Goal: Check status: Check status

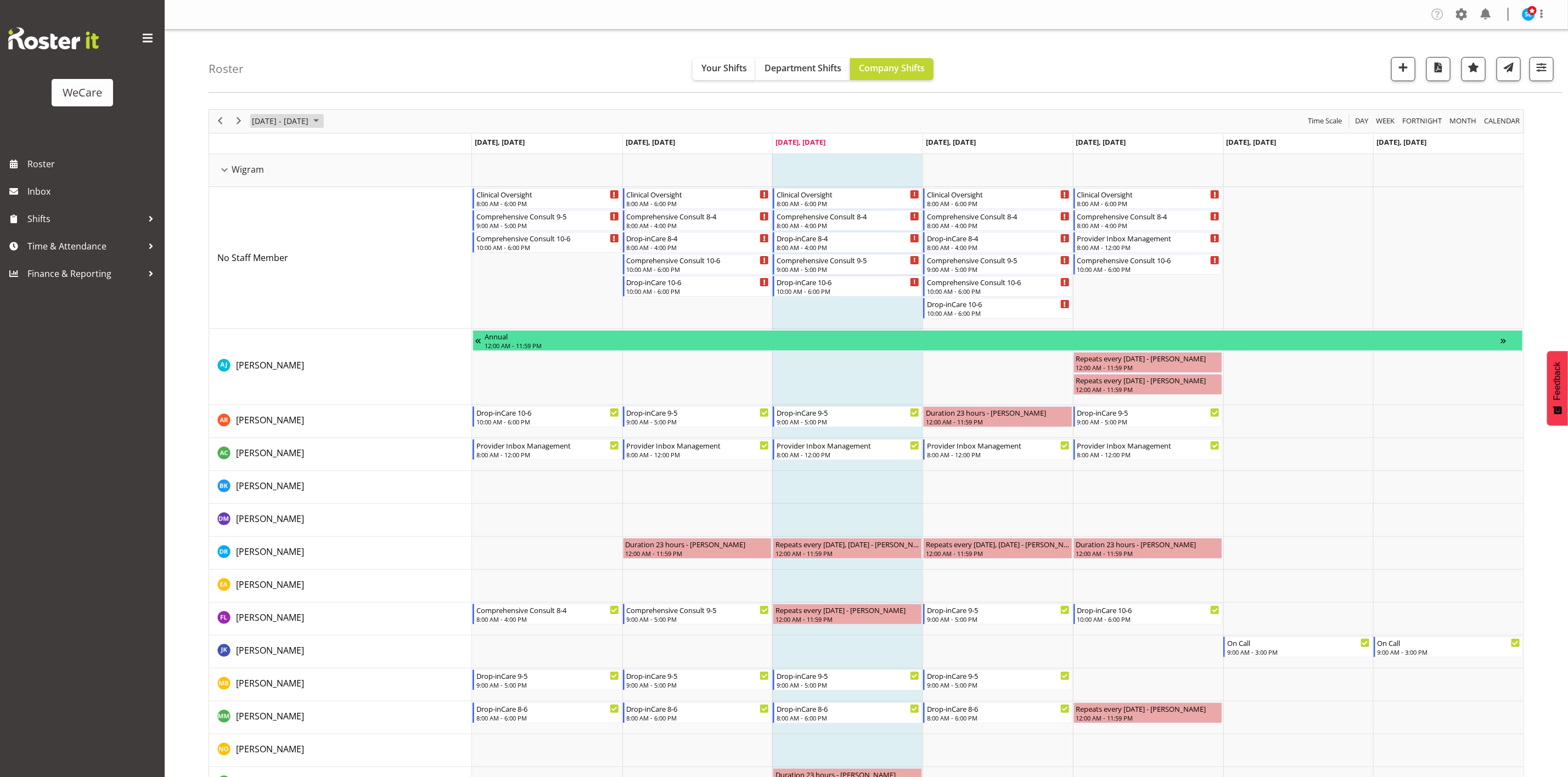
click at [295, 119] on span "August 18 - 24, 2025" at bounding box center [279, 121] width 58 height 14
click at [369, 154] on span "next month" at bounding box center [367, 148] width 19 height 19
click at [264, 209] on span "8" at bounding box center [263, 205] width 17 height 17
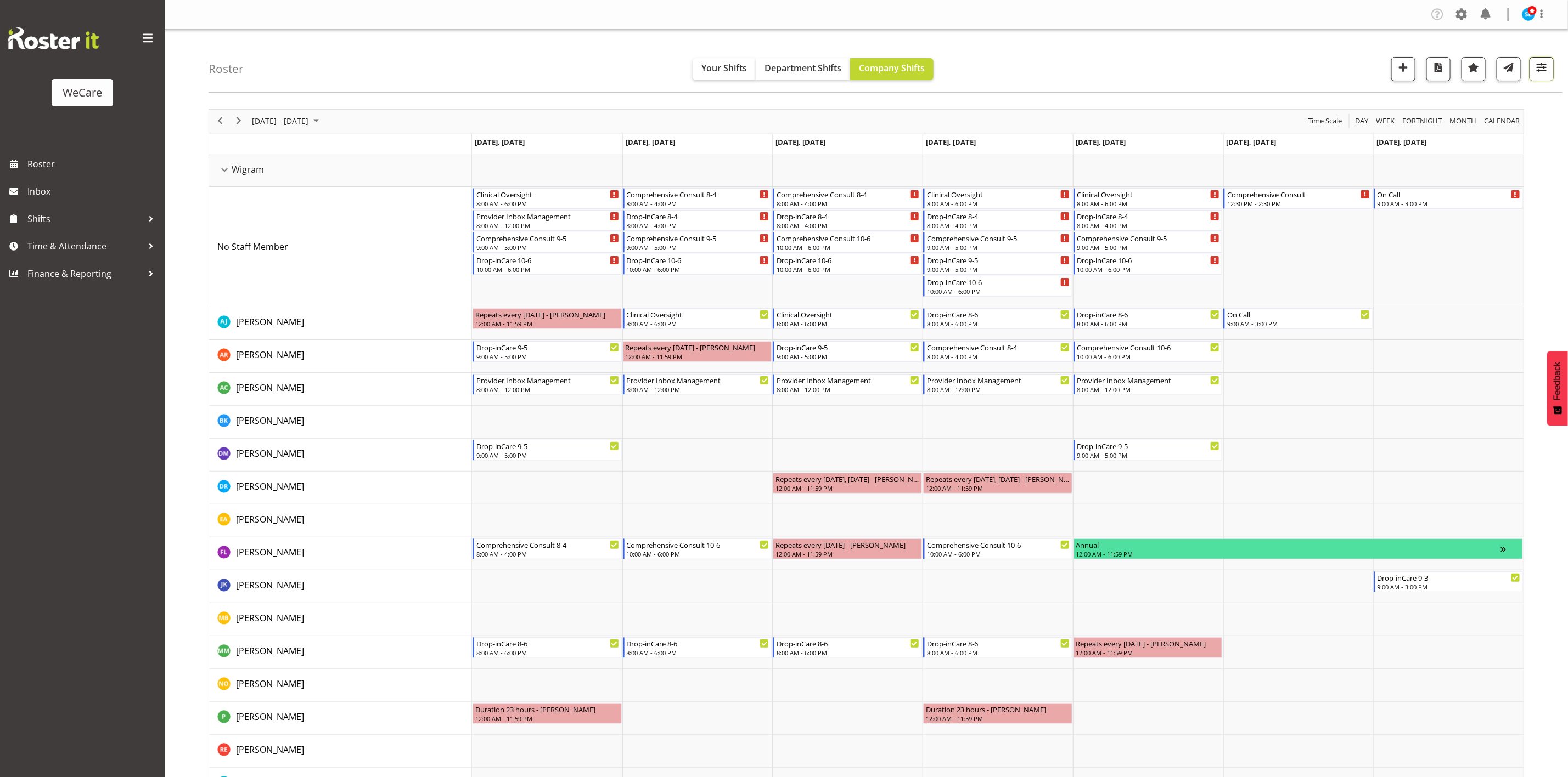
click at [1544, 79] on button "button" at bounding box center [1541, 70] width 24 height 24
click at [1484, 135] on span "1 Departments" at bounding box center [1475, 135] width 70 height 13
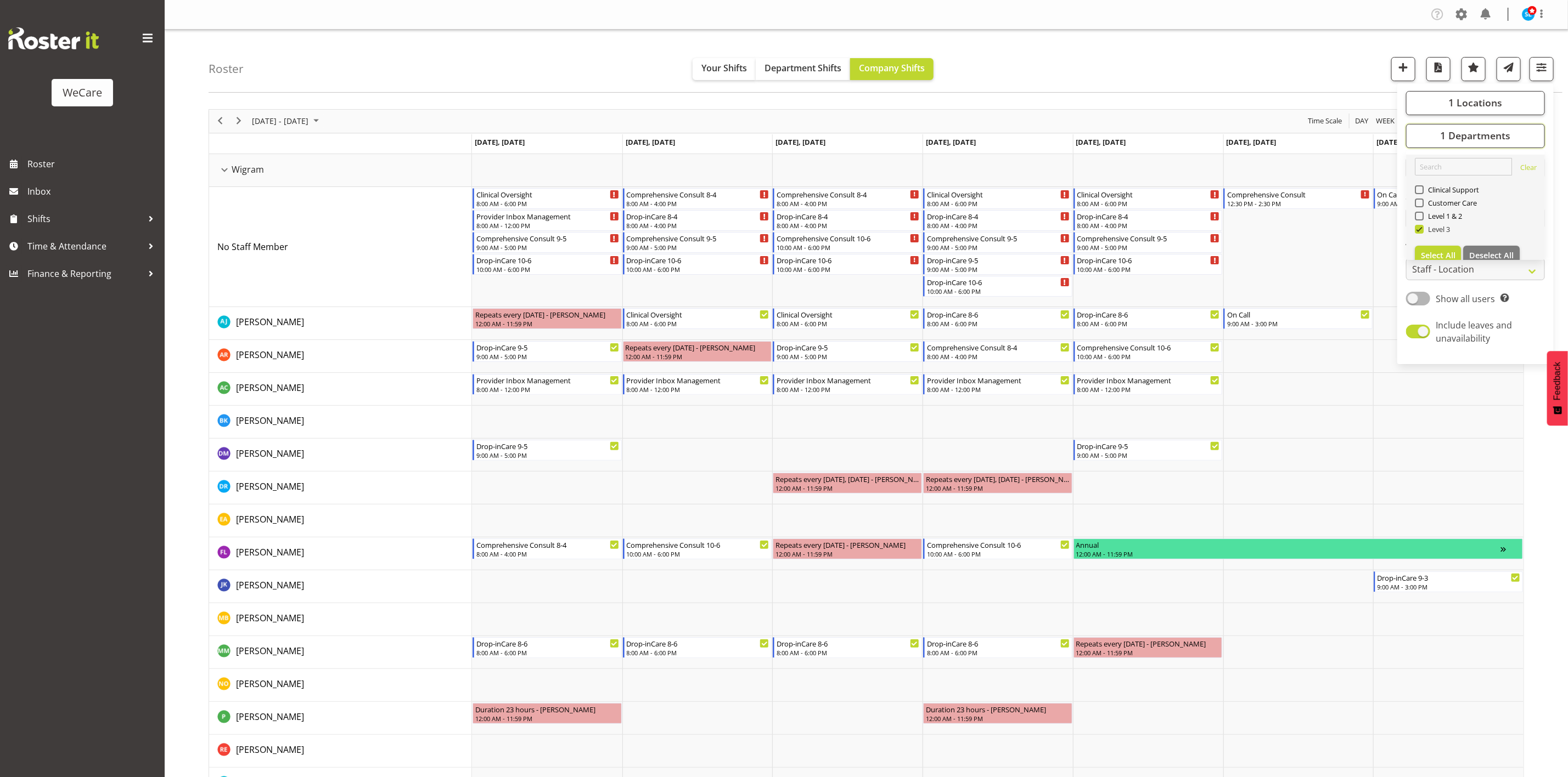
scroll to position [13, 0]
click at [1424, 303] on span at bounding box center [1418, 299] width 24 height 14
click at [1413, 302] on input "Show all users Show only rostered employees" at bounding box center [1409, 299] width 7 height 7
checkbox input "true"
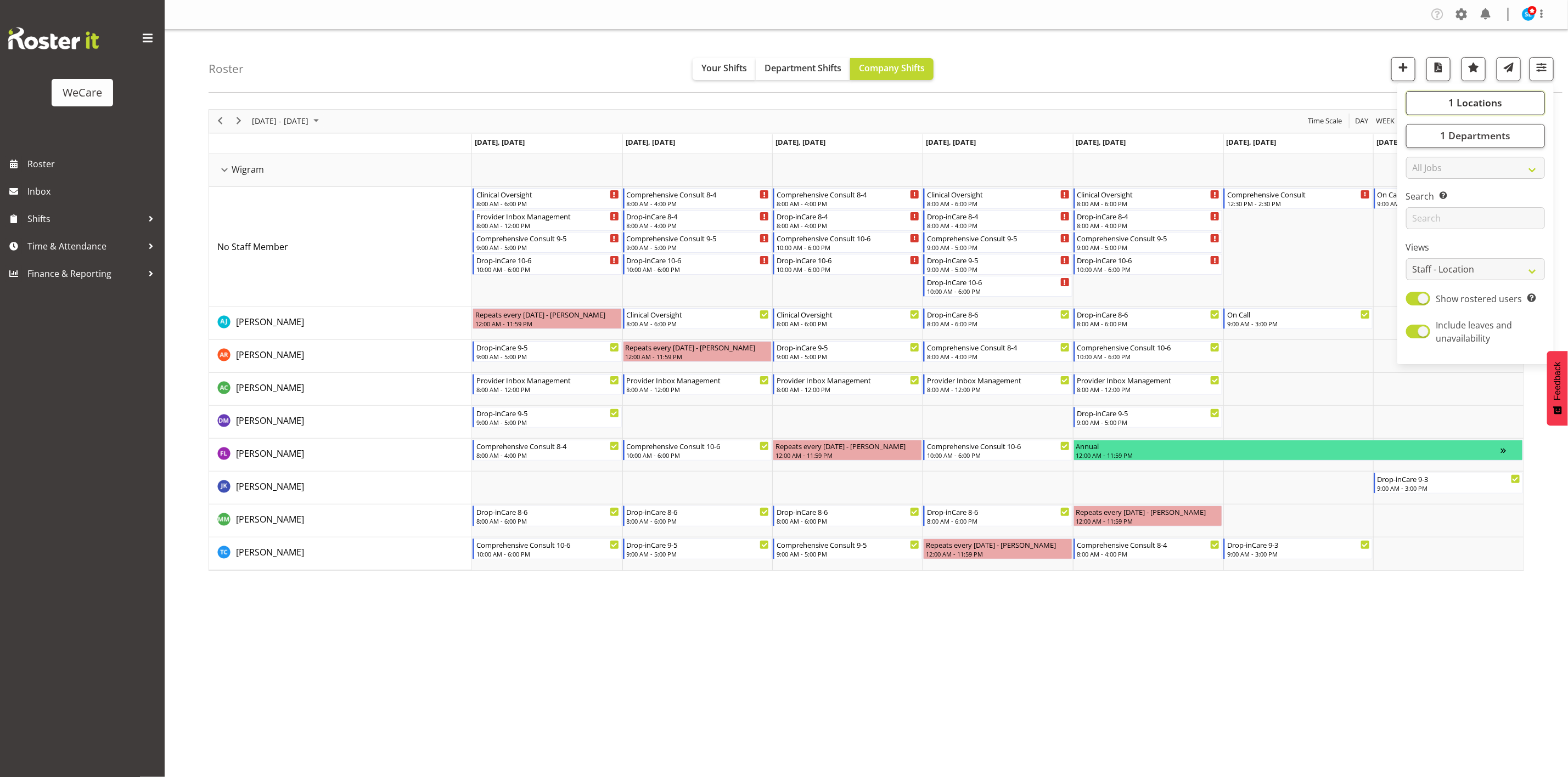
click at [1479, 96] on span "1 Locations" at bounding box center [1475, 103] width 54 height 13
click at [1421, 224] on span at bounding box center [1418, 223] width 8 height 8
click at [1421, 224] on input "Wigram" at bounding box center [1418, 223] width 7 height 7
checkbox input "false"
click at [1418, 172] on span at bounding box center [1418, 170] width 8 height 8
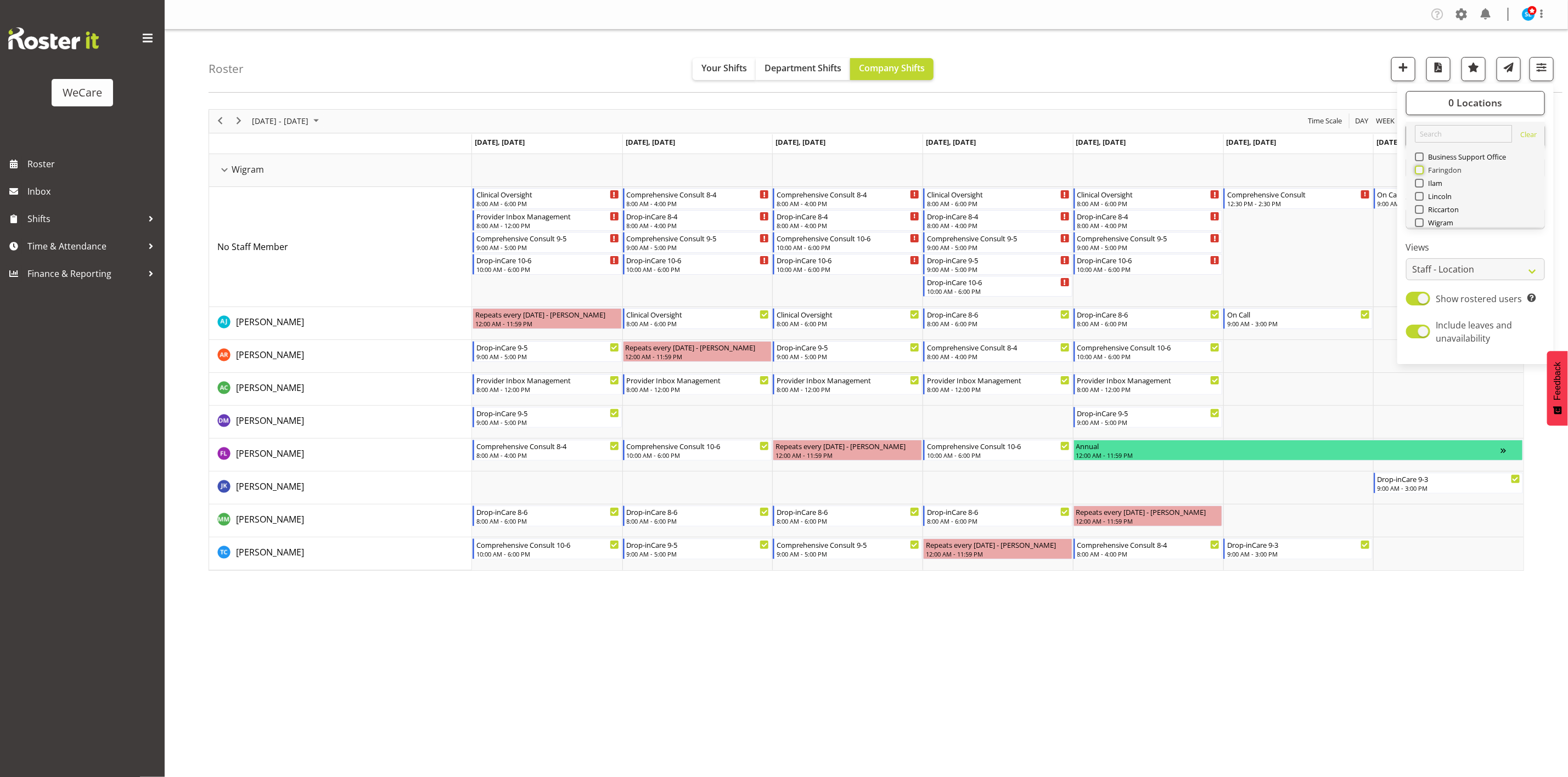
click at [1418, 172] on input "Faringdon" at bounding box center [1418, 170] width 7 height 7
checkbox input "true"
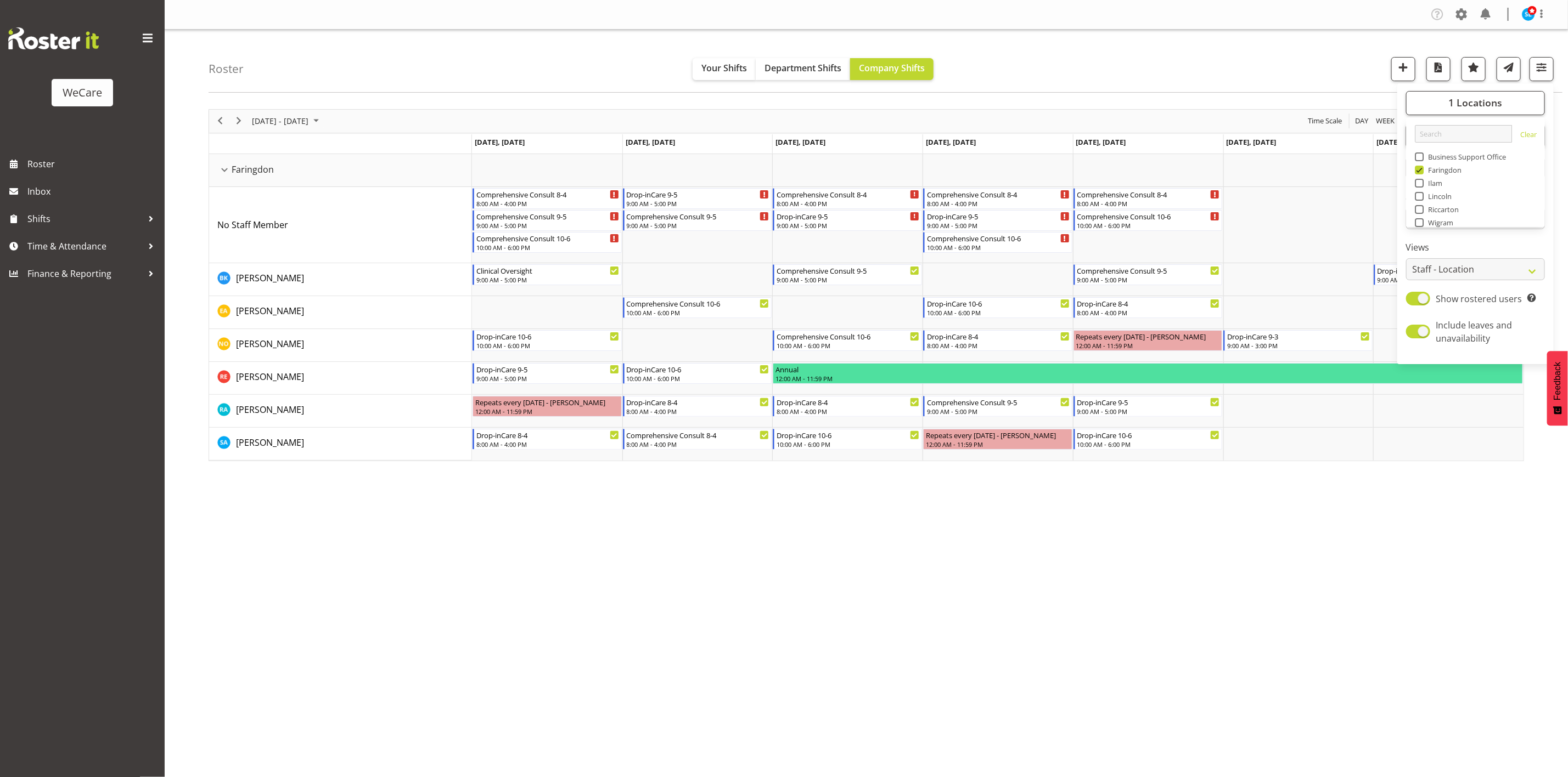
click at [479, 36] on div "Roster Your Shifts Department Shifts Company Shifts 1 Locations Clear Business …" at bounding box center [886, 61] width 1354 height 63
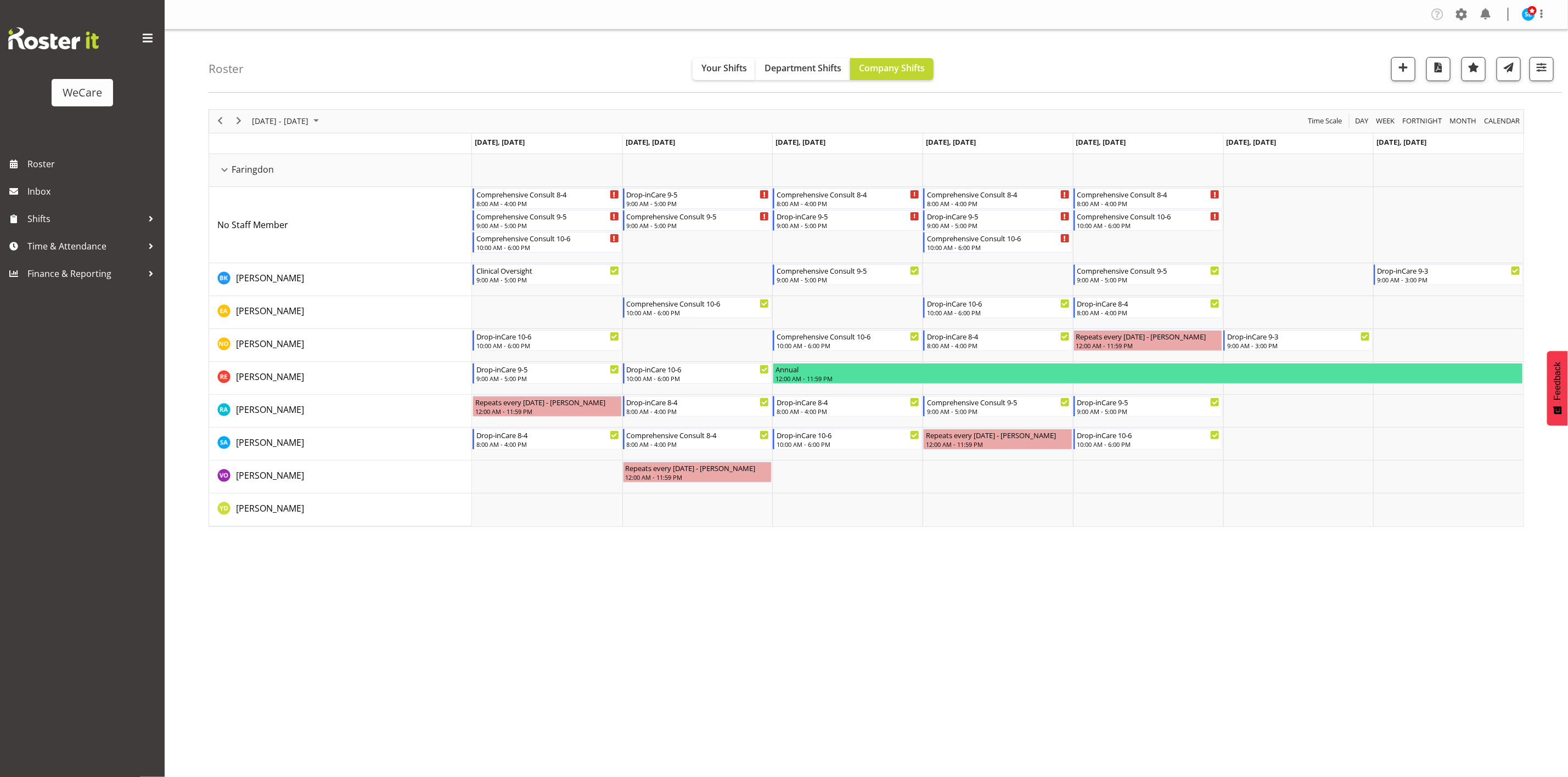
click at [1091, 603] on div "Company Settings Roles & Skills Tasks Jobs Employees Locations & Departments Ac…" at bounding box center [866, 388] width 1403 height 777
click at [1546, 68] on span "button" at bounding box center [1540, 67] width 14 height 14
click at [1434, 148] on button "1 Departments" at bounding box center [1475, 136] width 139 height 24
click at [1439, 127] on button "1 Departments" at bounding box center [1475, 136] width 139 height 24
click at [1442, 102] on button "1 Locations" at bounding box center [1475, 103] width 139 height 24
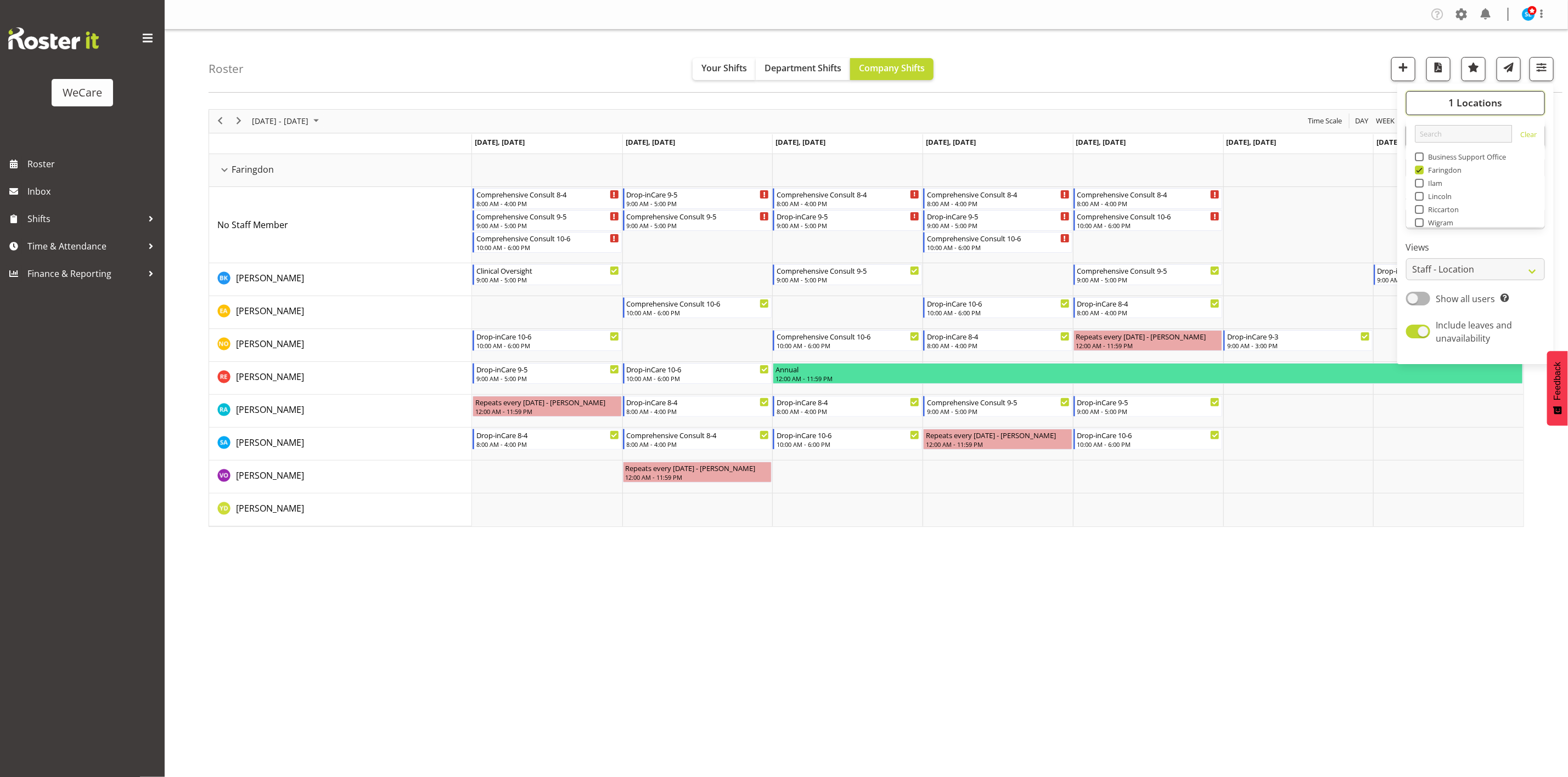
click at [1442, 102] on button "1 Locations" at bounding box center [1475, 103] width 139 height 24
click at [290, 128] on span "[DATE] - [DATE]" at bounding box center [279, 121] width 58 height 14
click at [267, 223] on span "15" at bounding box center [263, 224] width 17 height 17
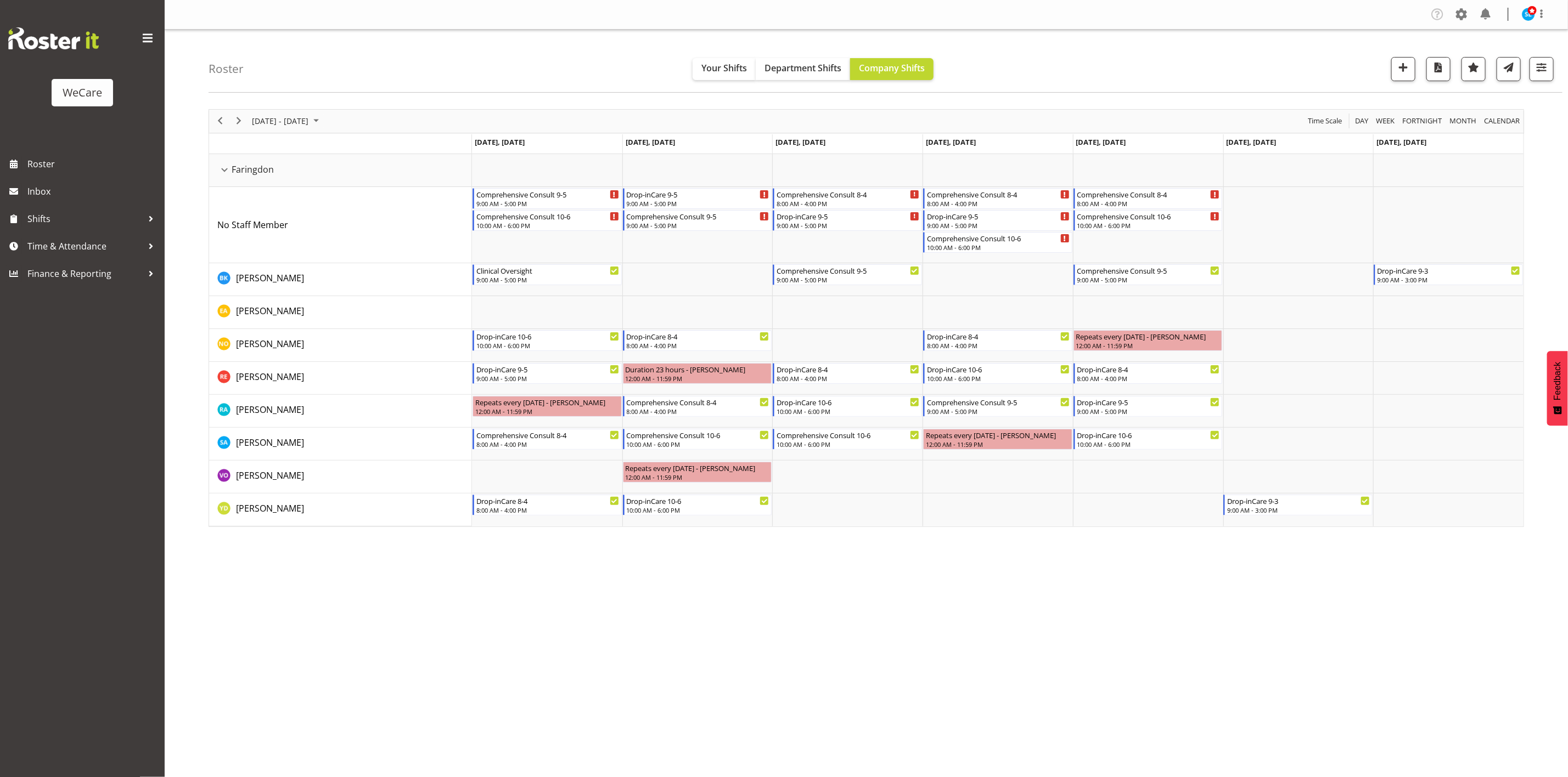
click at [351, 653] on div "Company Settings Roles & Skills Tasks Jobs Employees Locations & Departments Ac…" at bounding box center [866, 388] width 1403 height 777
click at [1551, 74] on button "button" at bounding box center [1541, 70] width 24 height 24
click at [1463, 136] on span "1 Departments" at bounding box center [1475, 135] width 70 height 13
click at [1464, 135] on span "1 Departments" at bounding box center [1475, 135] width 70 height 13
click at [1479, 108] on span "1 Locations" at bounding box center [1475, 103] width 54 height 13
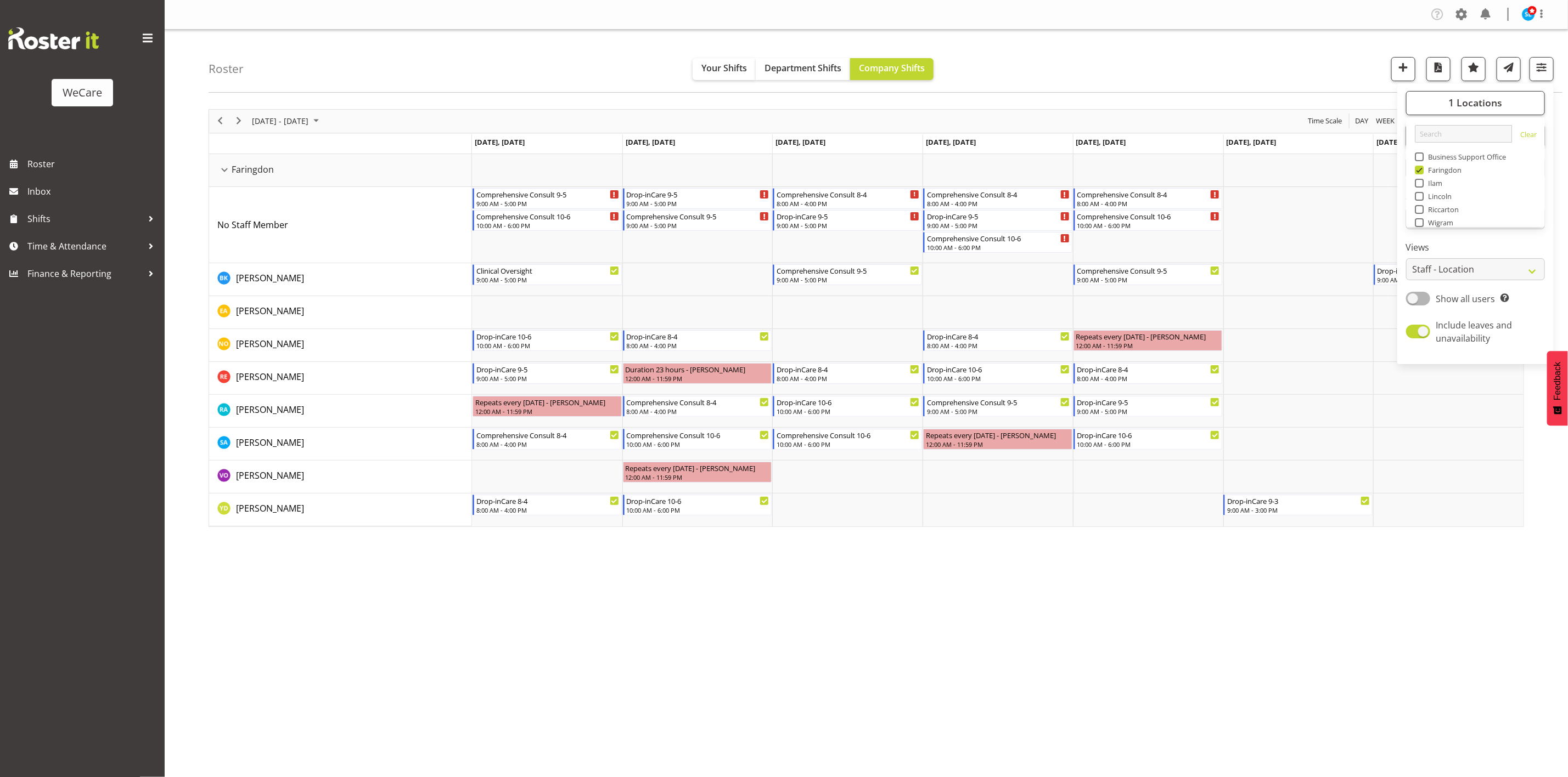
click at [1254, 53] on div "Roster Your Shifts Department Shifts Company Shifts 1 Locations Clear Business …" at bounding box center [886, 61] width 1354 height 63
click at [306, 121] on span "[DATE] - [DATE]" at bounding box center [279, 121] width 58 height 14
click at [265, 244] on span "22" at bounding box center [263, 243] width 17 height 17
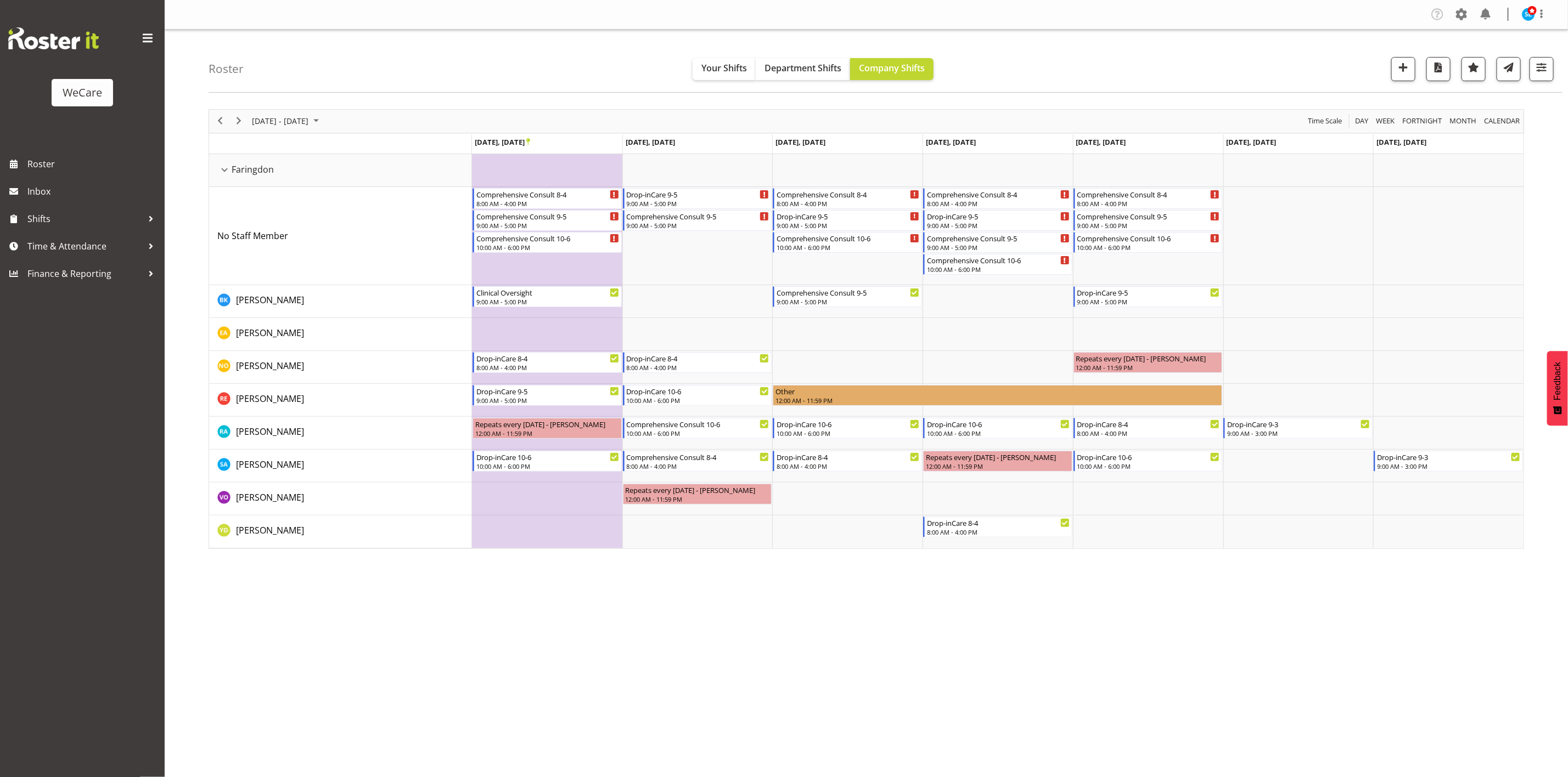
click at [985, 654] on div "Company Settings Roles & Skills Tasks Jobs Employees Locations & Departments Ac…" at bounding box center [866, 388] width 1403 height 777
click at [304, 106] on div "[DATE] - [DATE] [DATE] Day Week Fortnight Month calendar Month Agenda Time Scal…" at bounding box center [888, 329] width 1359 height 456
click at [305, 118] on span "[DATE] - [DATE]" at bounding box center [279, 121] width 58 height 14
click at [264, 262] on span "29" at bounding box center [263, 261] width 17 height 17
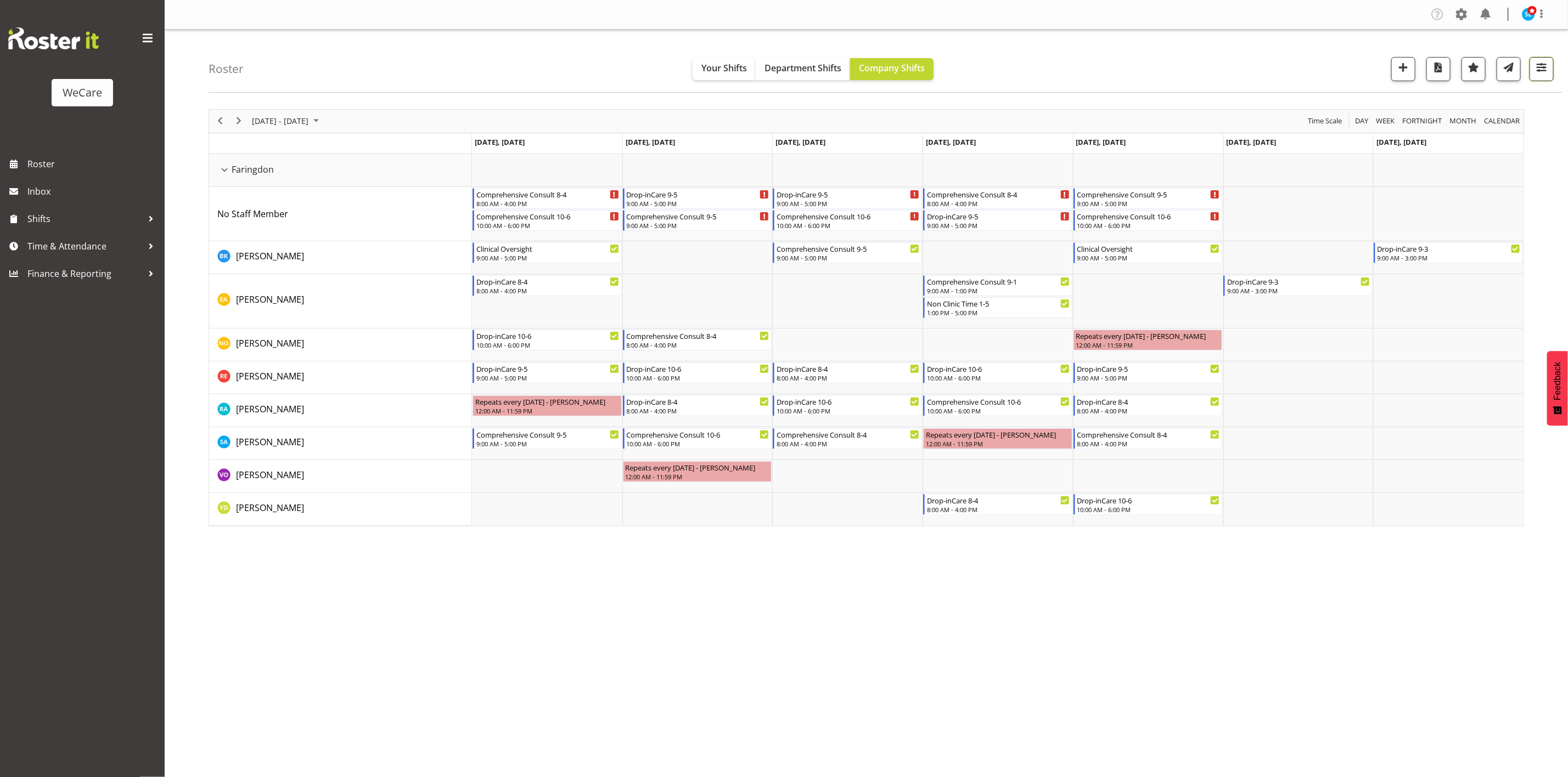
click at [1541, 63] on span "button" at bounding box center [1540, 67] width 14 height 14
click at [1510, 146] on button "1 Departments" at bounding box center [1475, 136] width 139 height 24
click at [1452, 99] on span "1 Locations" at bounding box center [1475, 103] width 54 height 13
click at [1418, 169] on span at bounding box center [1418, 170] width 8 height 8
click at [1418, 169] on input "Faringdon" at bounding box center [1418, 170] width 7 height 7
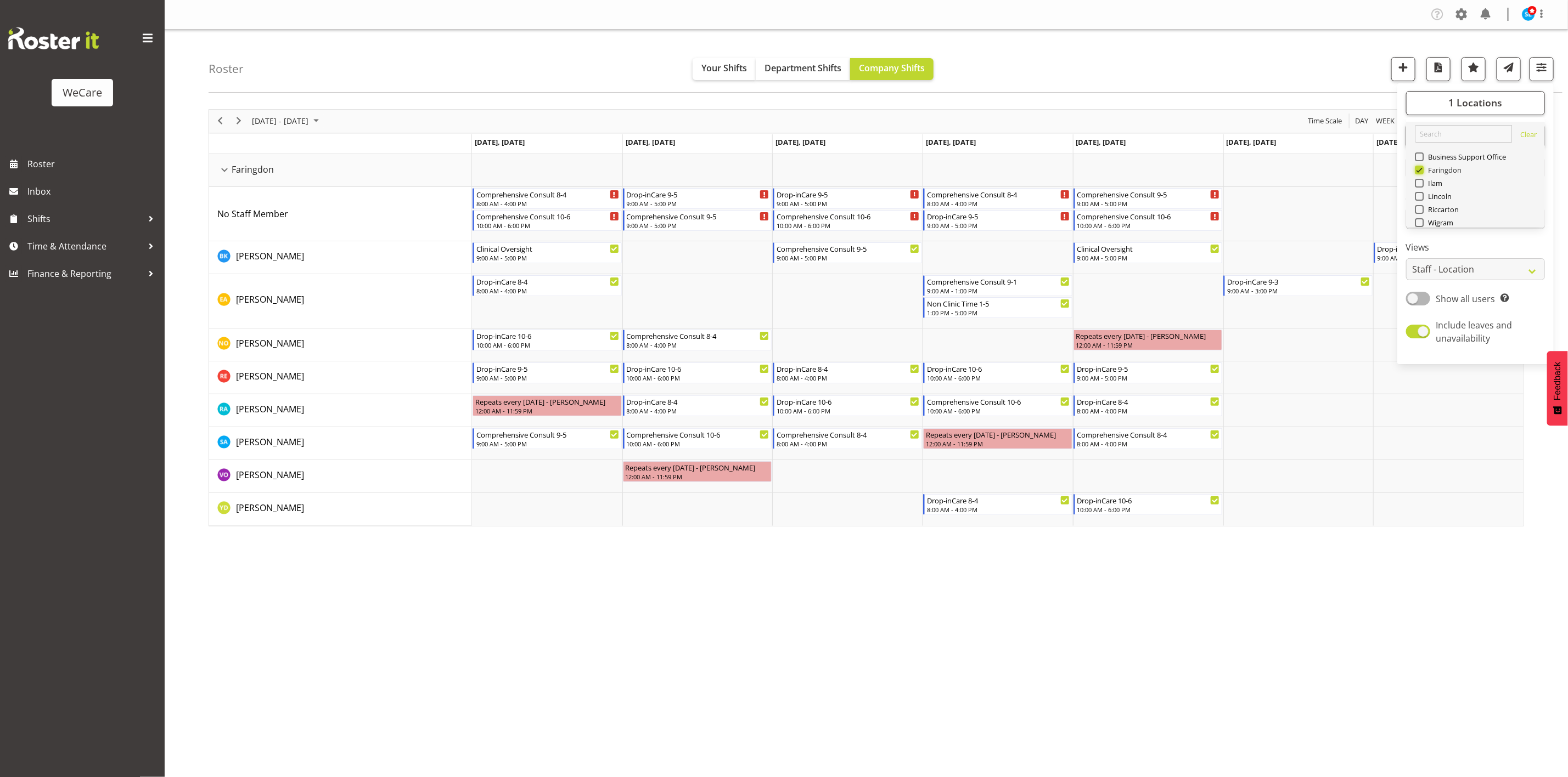
checkbox input "false"
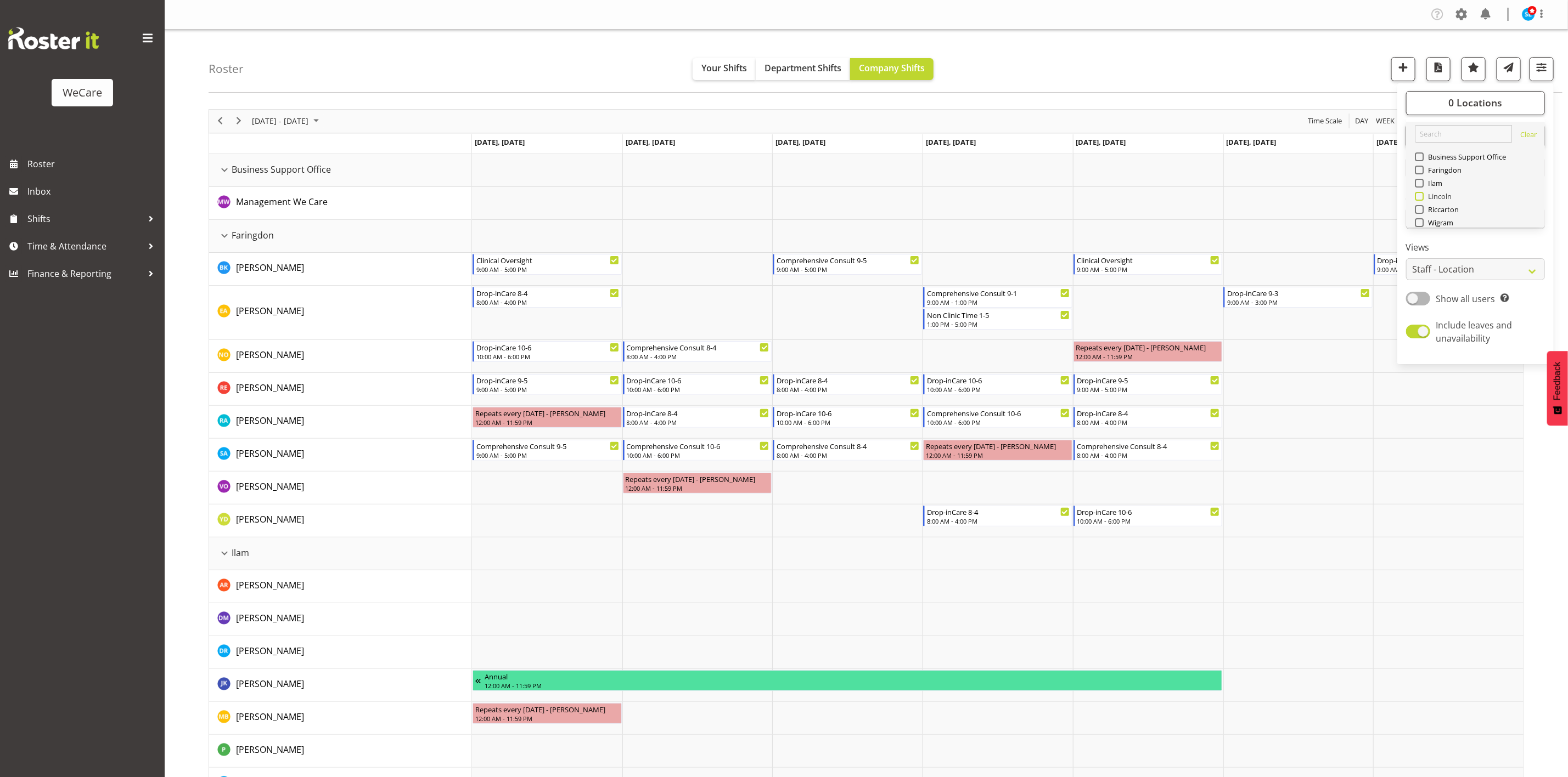
click at [1421, 195] on span at bounding box center [1418, 196] width 8 height 8
click at [1421, 195] on input "Lincoln" at bounding box center [1418, 197] width 7 height 7
checkbox input "true"
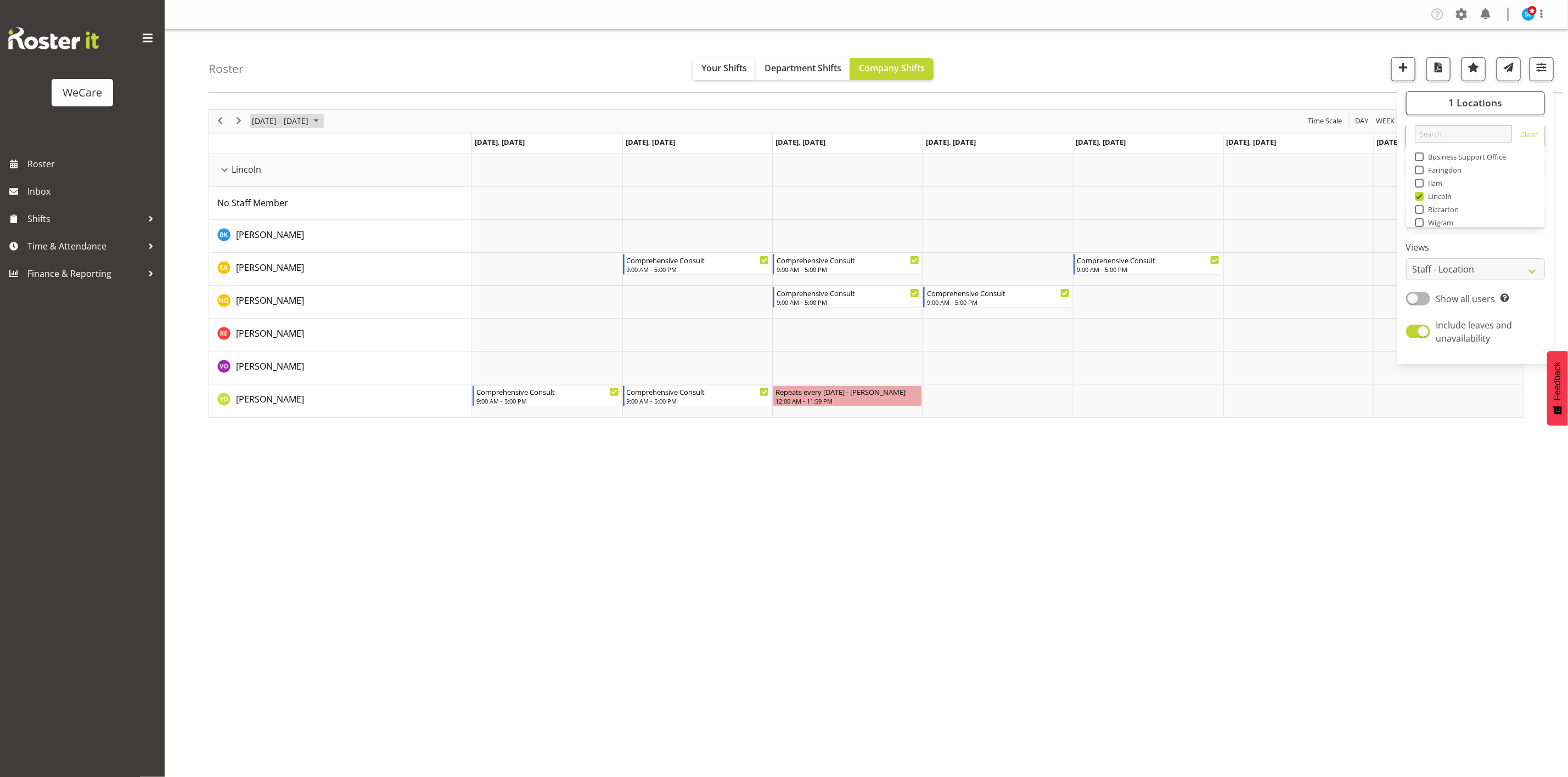
click at [303, 119] on span "[DATE] - [DATE]" at bounding box center [279, 121] width 58 height 14
click at [270, 206] on span "8" at bounding box center [263, 205] width 17 height 17
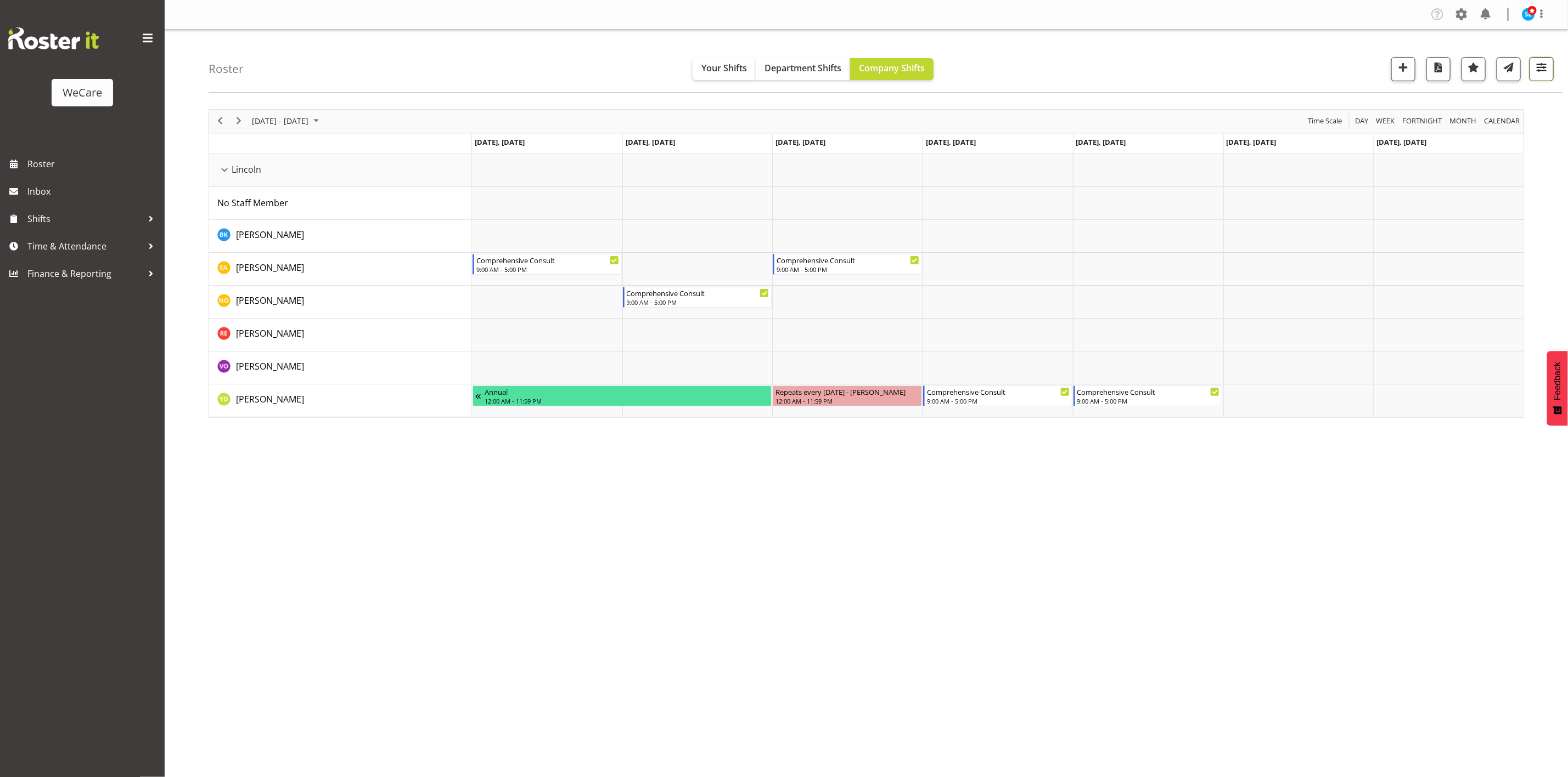
click at [1541, 72] on span "button" at bounding box center [1540, 67] width 14 height 14
click at [1511, 133] on button "1 Departments" at bounding box center [1475, 136] width 139 height 24
click at [1495, 104] on span "1 Locations" at bounding box center [1475, 103] width 54 height 13
click at [1288, 88] on div "Roster Your Shifts Department Shifts Company Shifts 1 Locations Clear Business …" at bounding box center [886, 61] width 1354 height 63
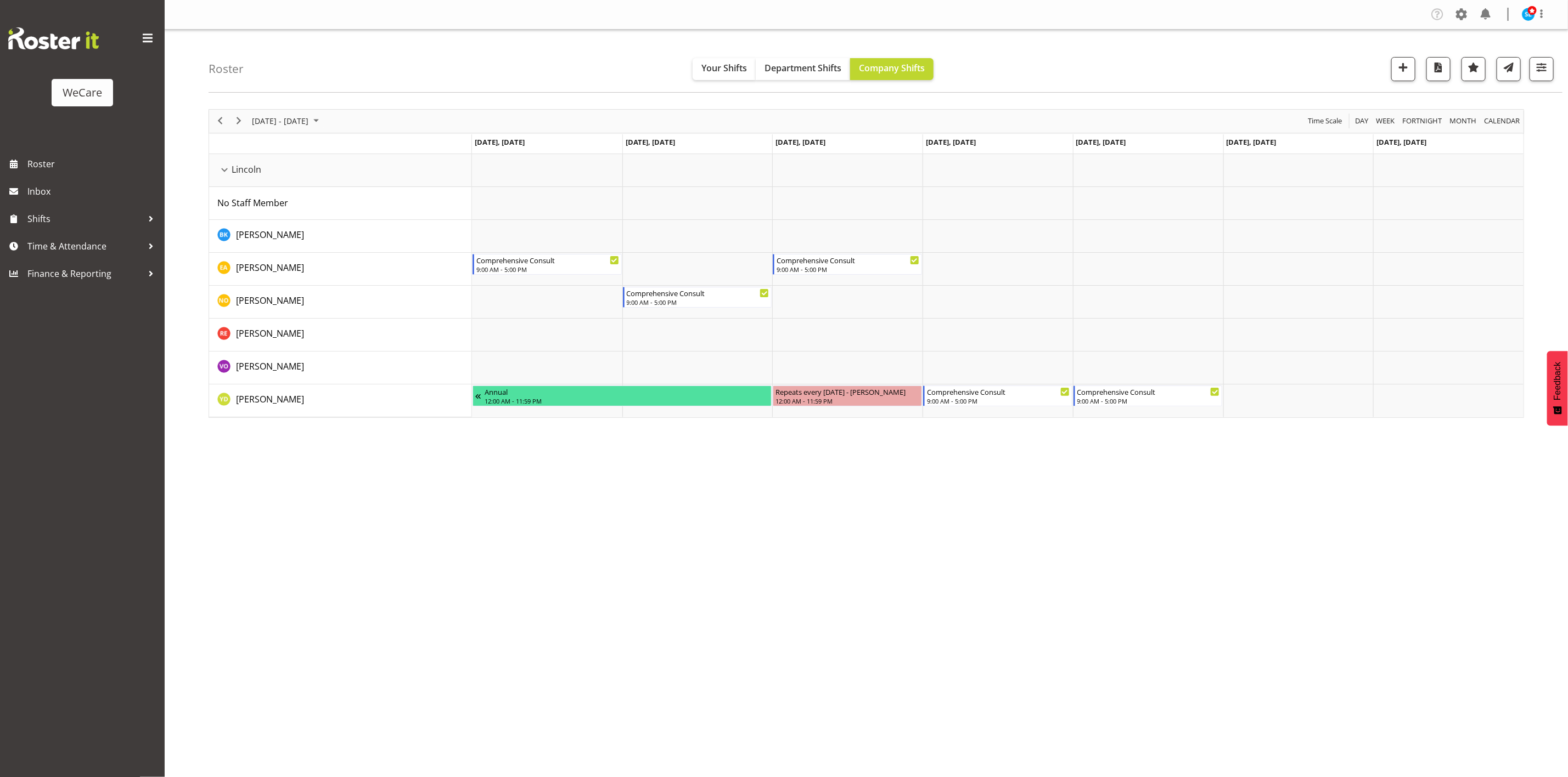
click at [274, 112] on div "[DATE] - [DATE]" at bounding box center [286, 121] width 77 height 23
click at [263, 220] on span "15" at bounding box center [263, 224] width 17 height 17
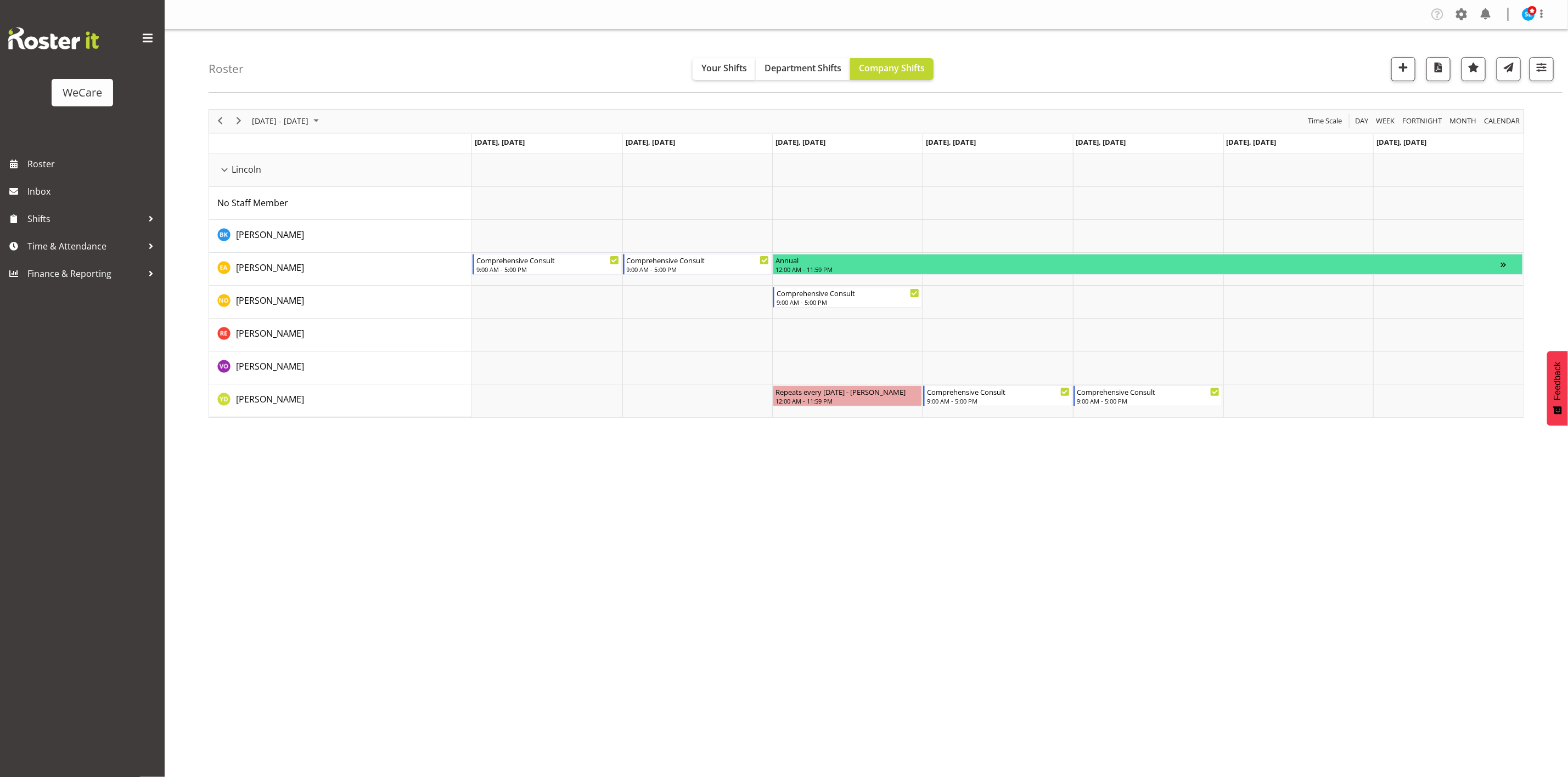
click at [670, 669] on div "Company Settings Roles & Skills Tasks Jobs Employees Locations & Departments Ac…" at bounding box center [866, 388] width 1403 height 777
click at [288, 121] on span "[DATE] - [DATE]" at bounding box center [279, 121] width 58 height 14
click at [261, 244] on span "22" at bounding box center [263, 243] width 17 height 17
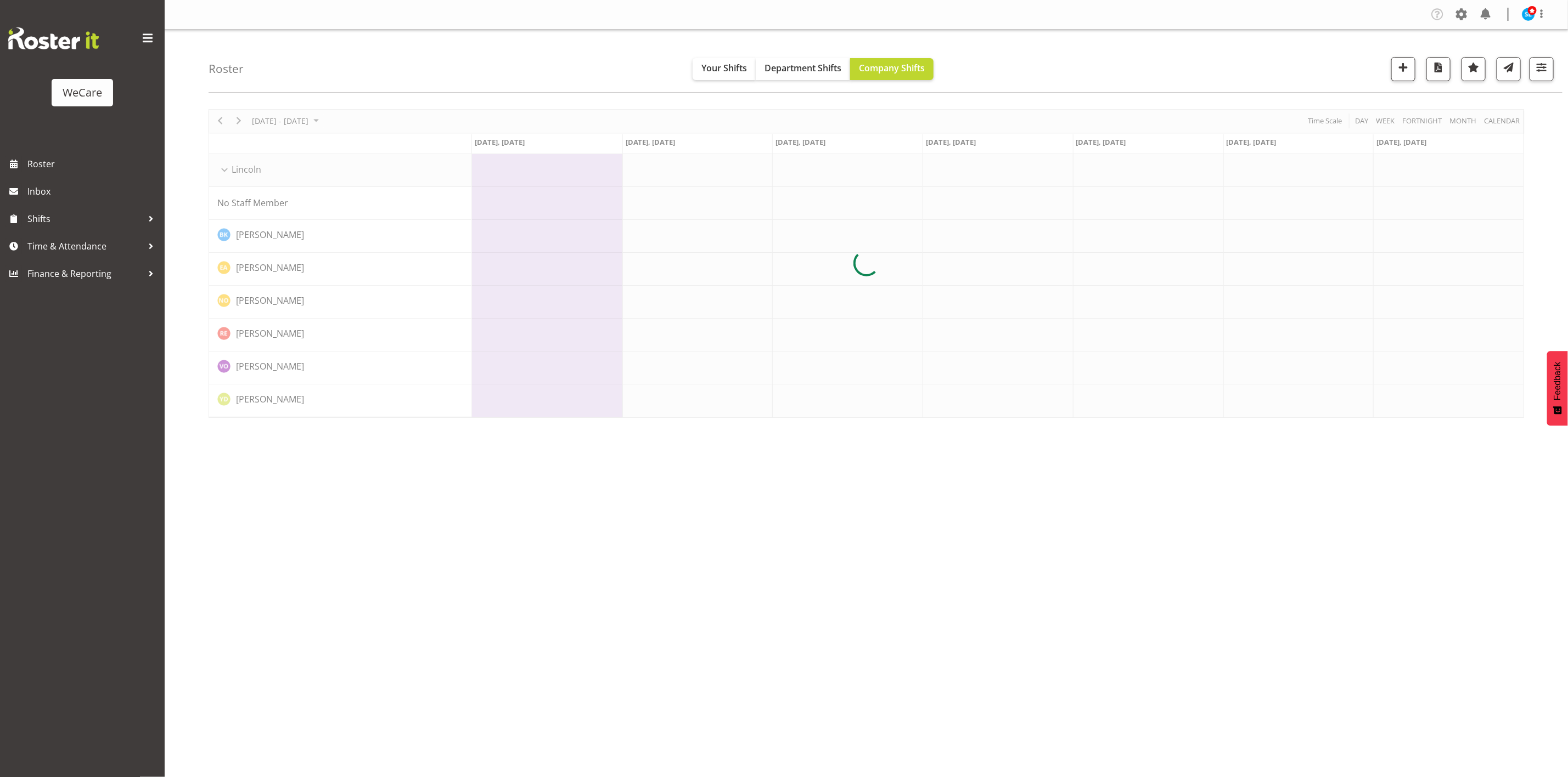
click at [478, 584] on div "Company Settings Roles & Skills Tasks Jobs Employees Locations & Departments Ac…" at bounding box center [866, 388] width 1403 height 777
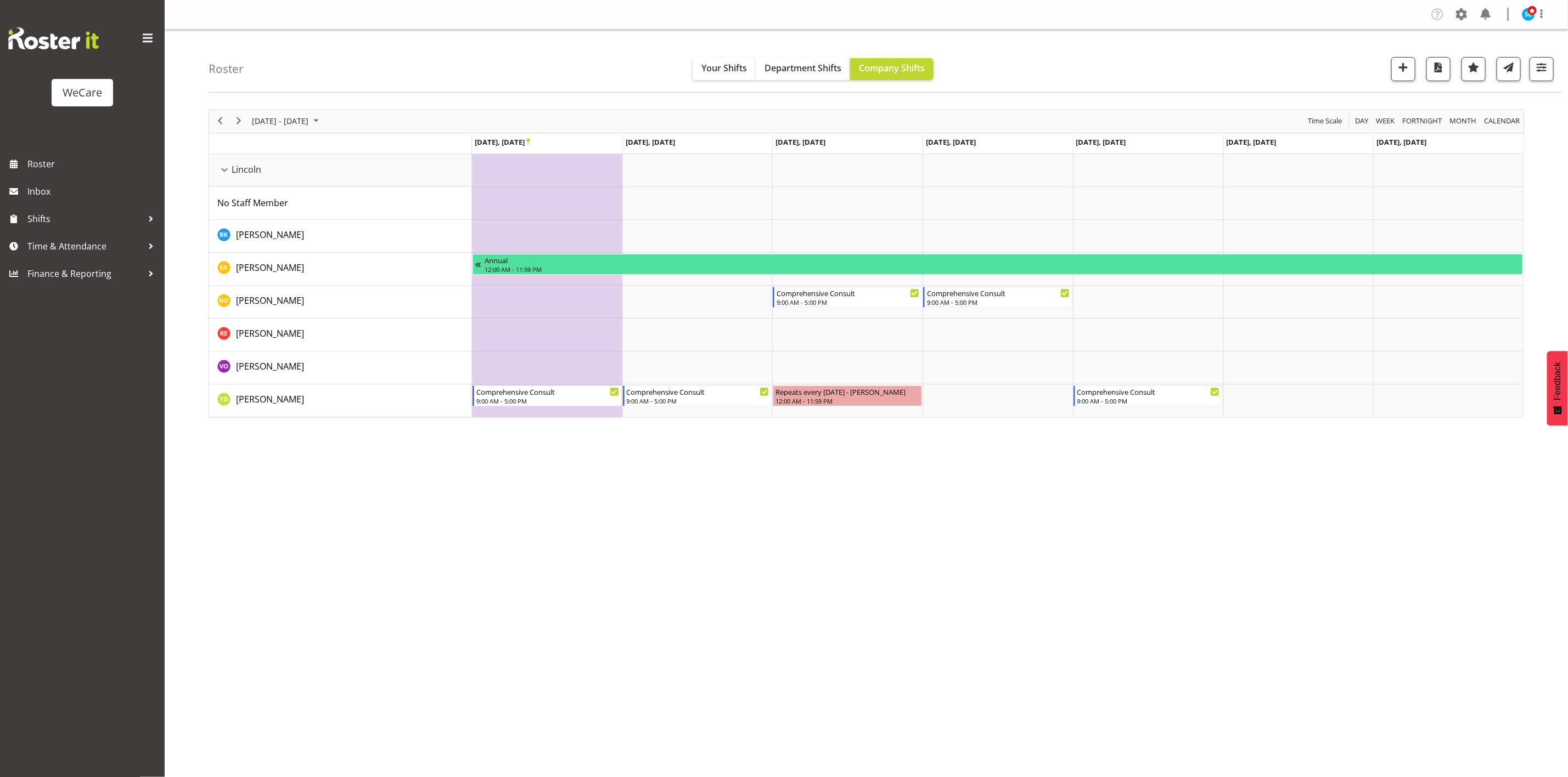
click at [651, 713] on div "Company Settings Roles & Skills Tasks Jobs Employees Locations & Departments Ac…" at bounding box center [866, 388] width 1403 height 777
click at [323, 123] on span "September 2025" at bounding box center [316, 121] width 13 height 14
click at [262, 264] on span "29" at bounding box center [263, 261] width 17 height 17
